Goal: Task Accomplishment & Management: Use online tool/utility

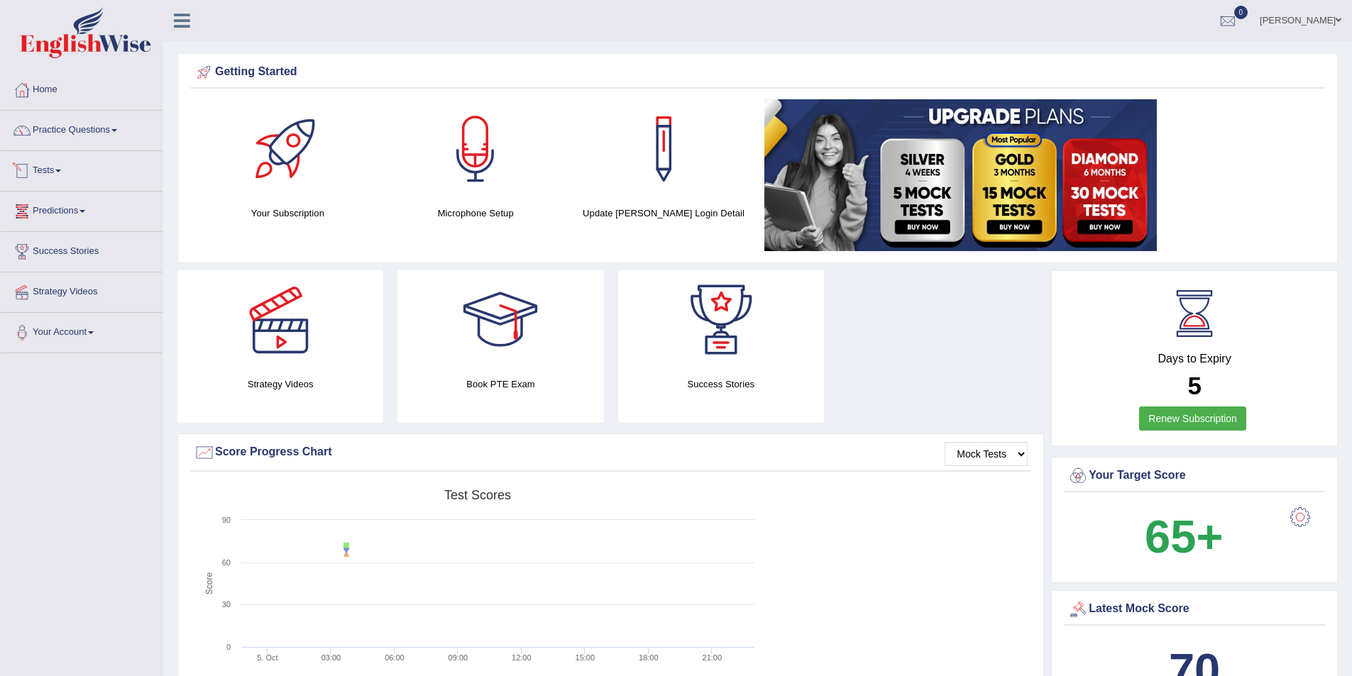
click at [61, 170] on span at bounding box center [58, 171] width 6 height 3
click at [71, 201] on link "Take Practice Sectional Test" at bounding box center [92, 204] width 133 height 26
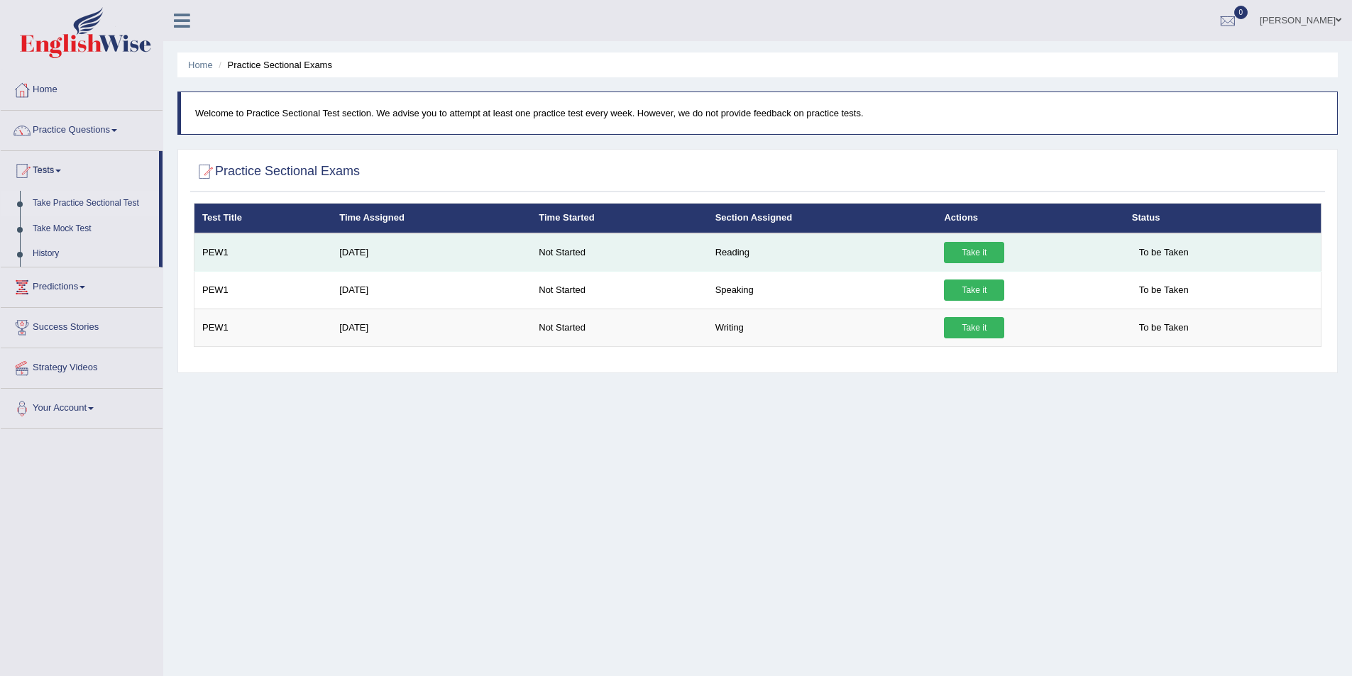
click at [954, 251] on link "Take it" at bounding box center [974, 252] width 60 height 21
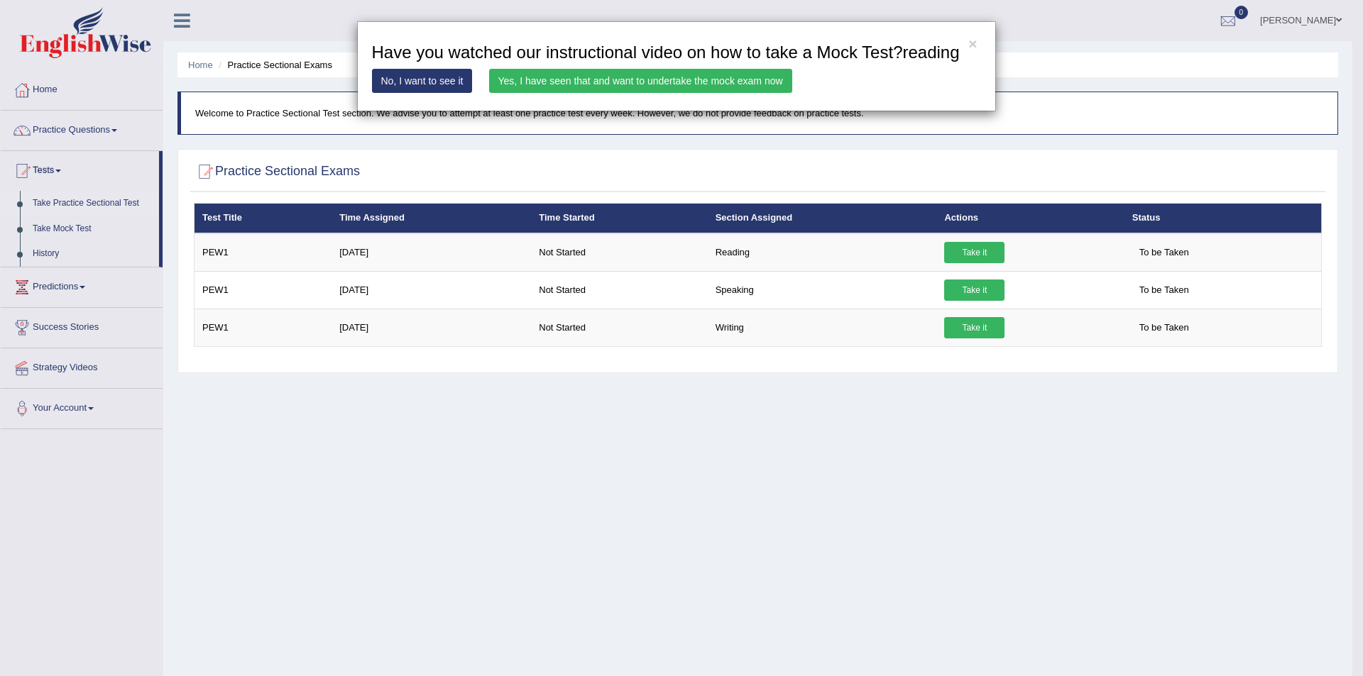
click at [632, 75] on link "Yes, I have seen that and want to undertake the mock exam now" at bounding box center [640, 81] width 303 height 24
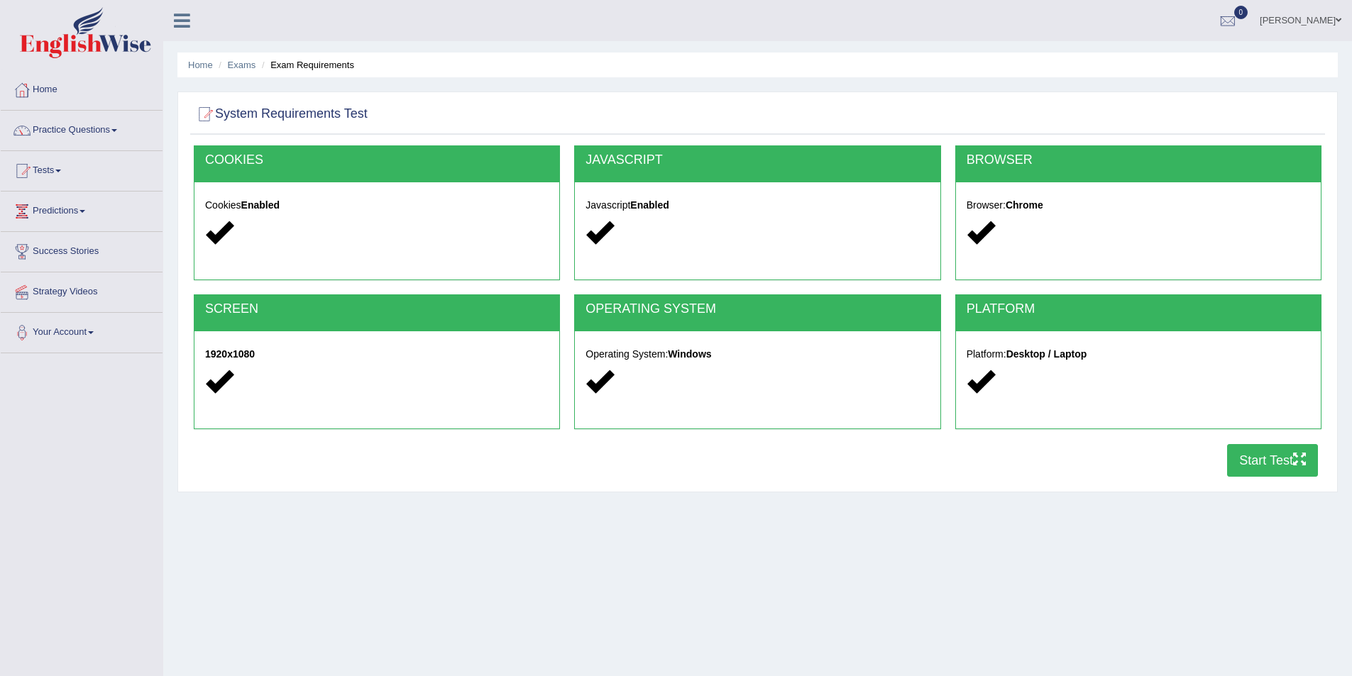
click at [1250, 456] on button "Start Test" at bounding box center [1272, 460] width 91 height 33
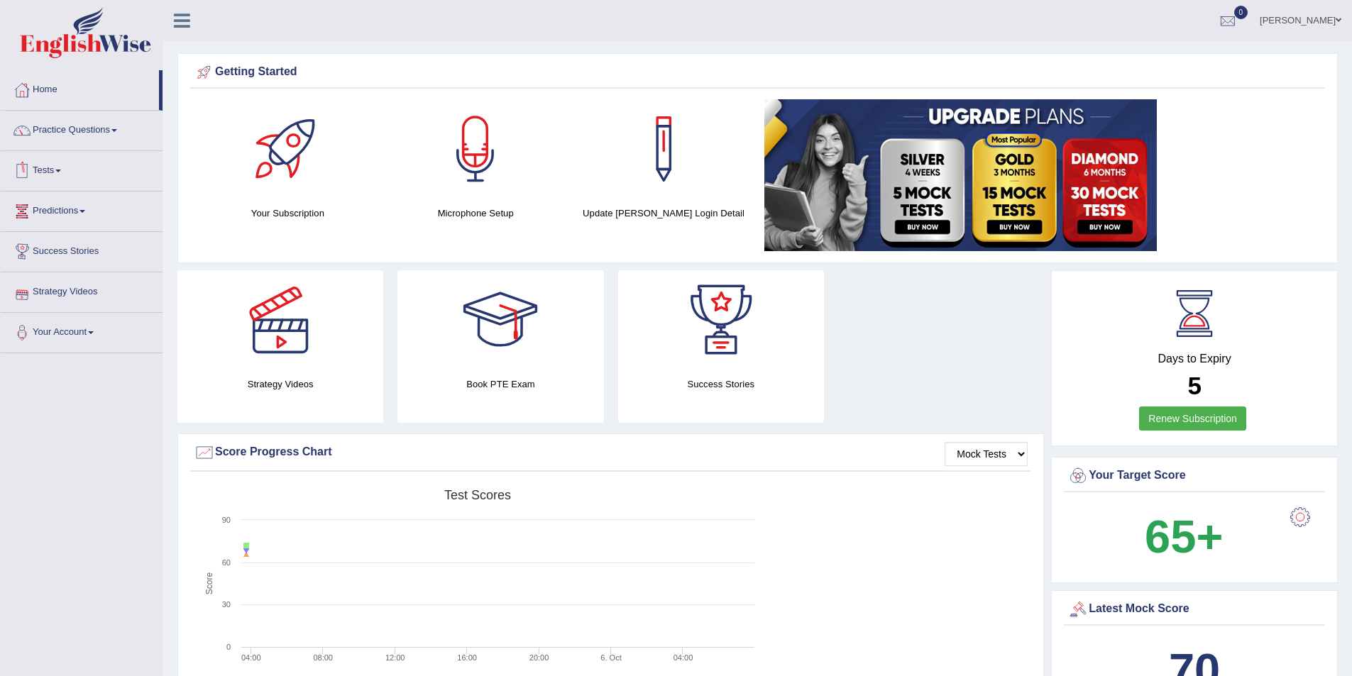
click at [59, 168] on link "Tests" at bounding box center [82, 168] width 162 height 35
click at [81, 200] on link "Take Practice Sectional Test" at bounding box center [92, 204] width 133 height 26
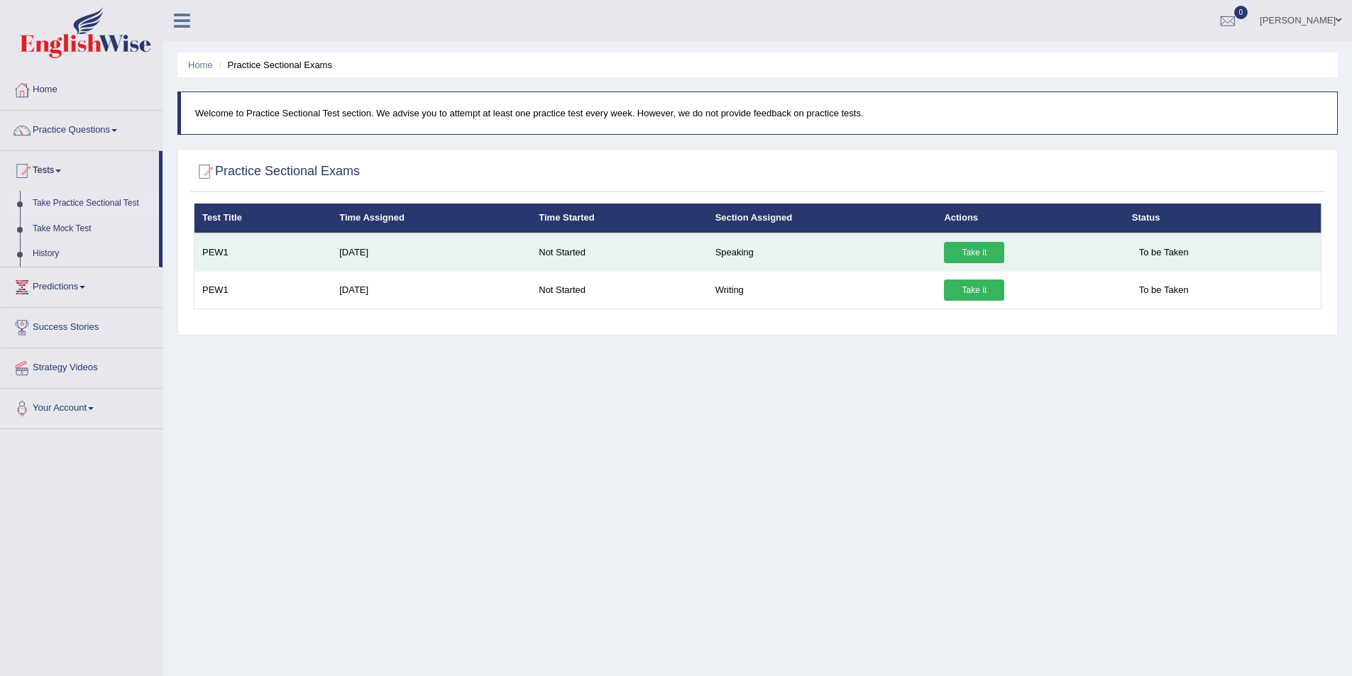
click at [971, 251] on link "Take it" at bounding box center [974, 252] width 60 height 21
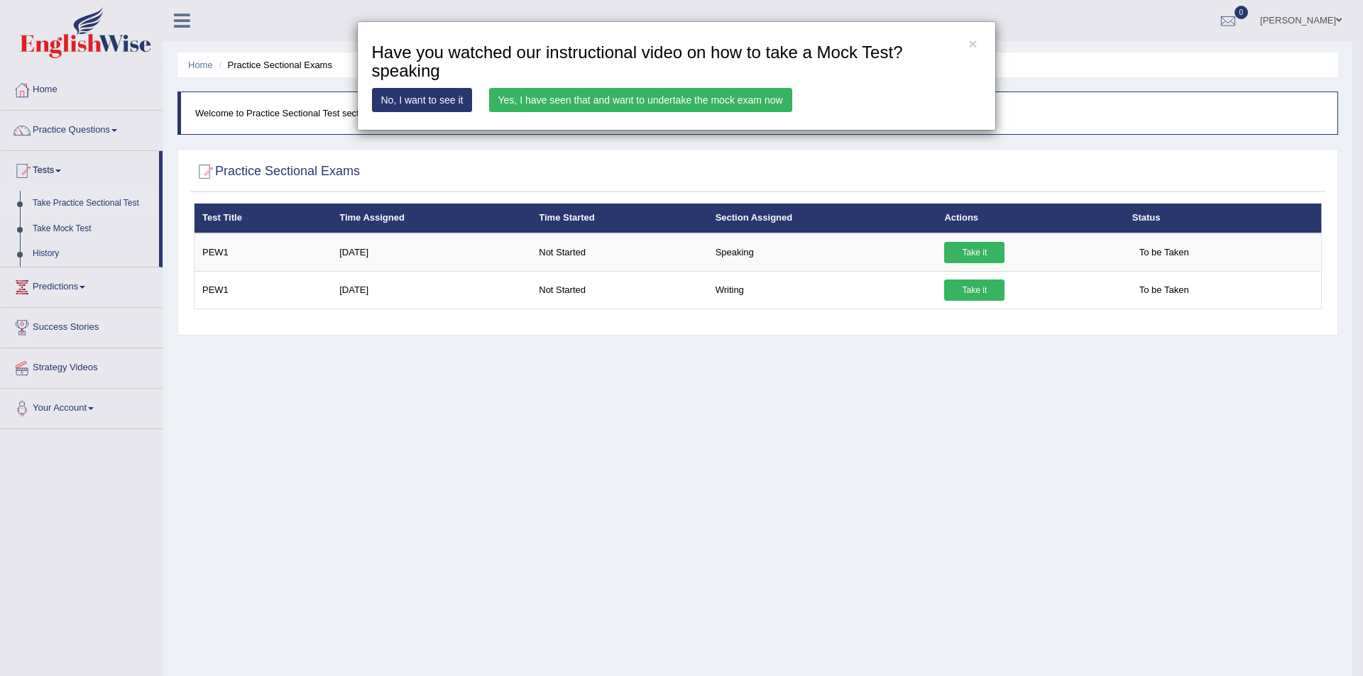
click at [654, 99] on link "Yes, I have seen that and want to undertake the mock exam now" at bounding box center [640, 100] width 303 height 24
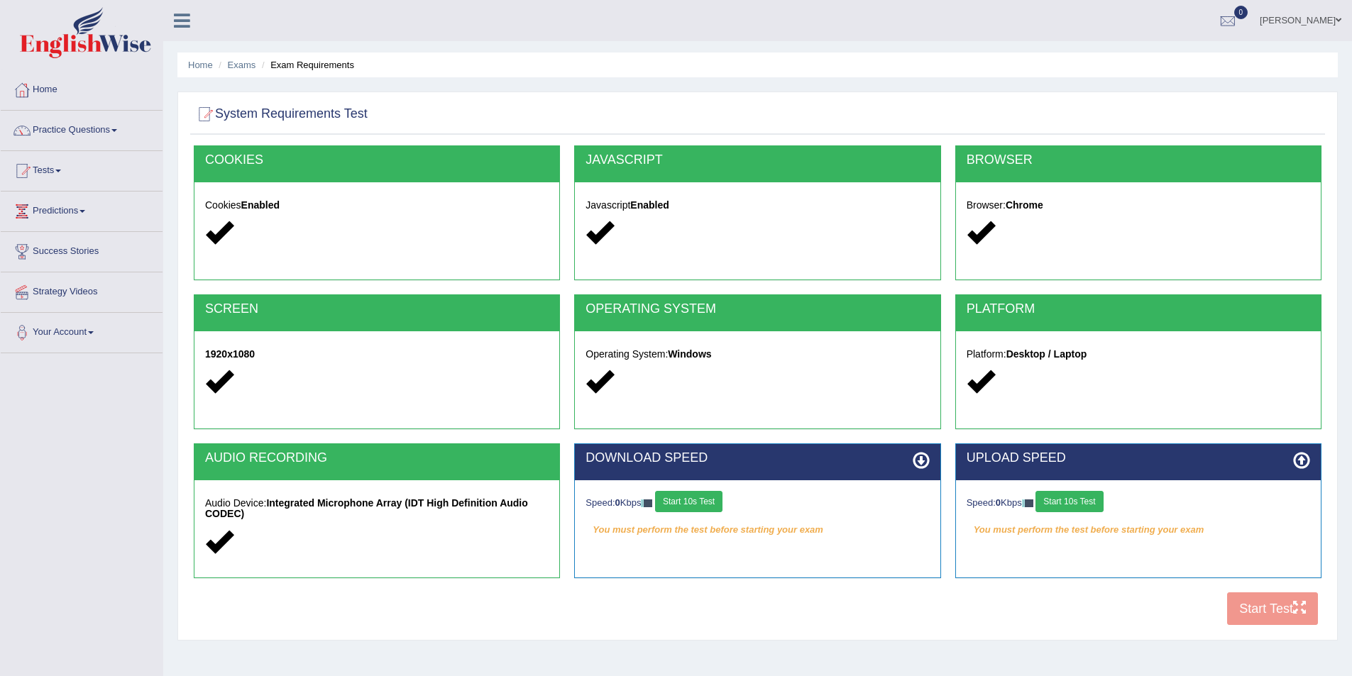
click at [698, 505] on button "Start 10s Test" at bounding box center [688, 501] width 67 height 21
click at [1089, 499] on button "Start 10s Test" at bounding box center [1069, 501] width 67 height 21
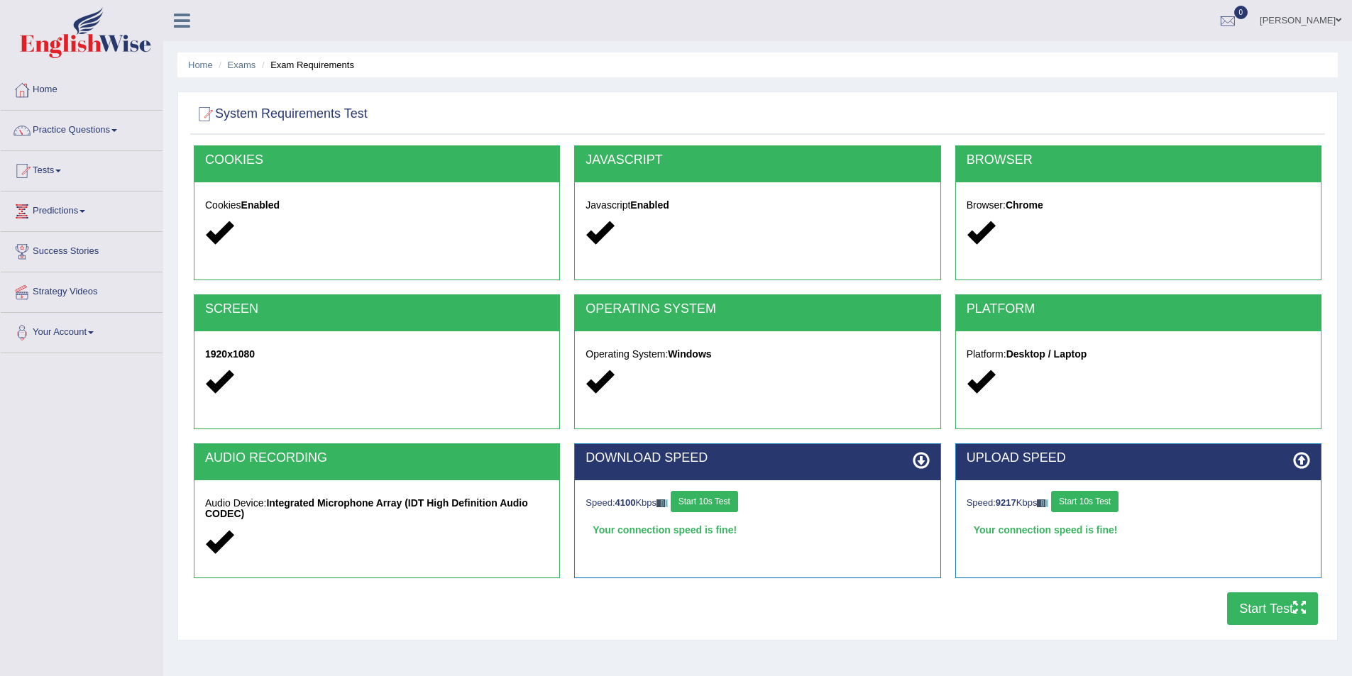
click at [1277, 607] on button "Start Test" at bounding box center [1272, 609] width 91 height 33
